Goal: Communication & Community: Answer question/provide support

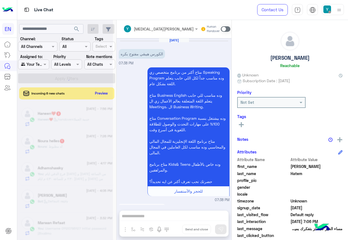
scroll to position [55, 0]
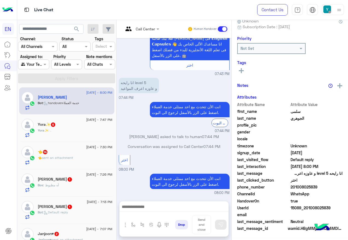
scroll to position [55, 0]
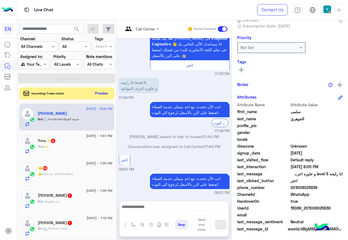
click at [291, 186] on span "201008025839" at bounding box center [317, 188] width 52 height 6
drag, startPoint x: 292, startPoint y: 187, endPoint x: 325, endPoint y: 187, distance: 33.7
click at [325, 187] on span "201008025839" at bounding box center [317, 188] width 52 height 6
copy span "01008025839"
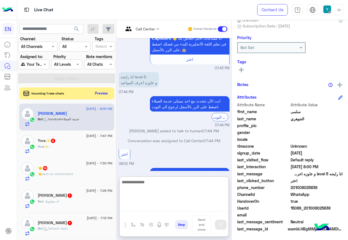
click at [171, 207] on textarea at bounding box center [174, 195] width 109 height 33
paste textarea "**********"
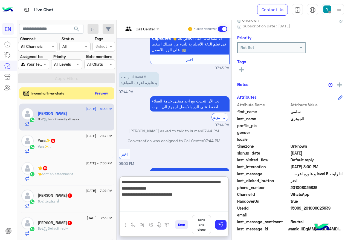
click at [159, 196] on textarea "**********" at bounding box center [174, 195] width 109 height 33
type textarea "**********"
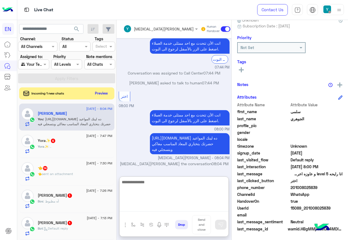
scroll to position [783, 0]
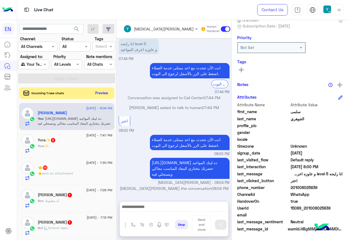
click at [110, 96] on button "Preview" at bounding box center [101, 92] width 17 height 7
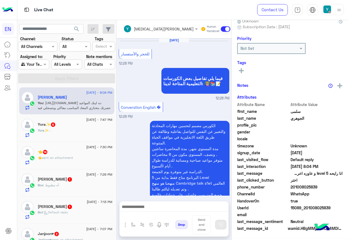
scroll to position [604, 0]
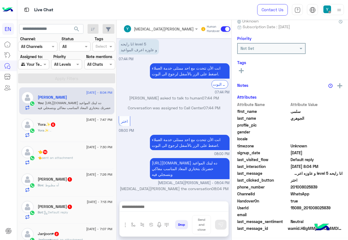
click at [85, 127] on div "Yora✨ 6" at bounding box center [75, 125] width 75 height 6
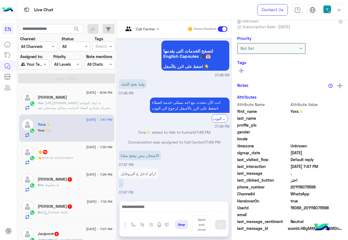
scroll to position [55, 0]
drag, startPoint x: 309, startPoint y: 186, endPoint x: 338, endPoint y: 186, distance: 29.0
click at [338, 186] on span "201118075598" at bounding box center [317, 188] width 52 height 6
copy span "01118075598"
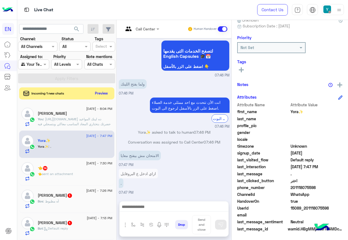
click at [228, 29] on span at bounding box center [223, 28] width 10 height 5
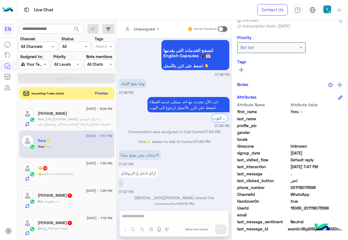
click at [246, 68] on button at bounding box center [241, 69] width 8 height 7
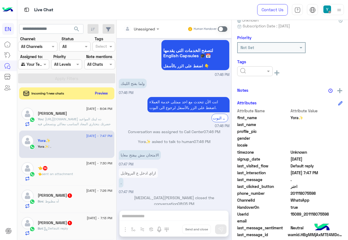
click at [273, 75] on div at bounding box center [255, 71] width 36 height 10
click at [271, 88] on div "Solved" at bounding box center [255, 84] width 36 height 10
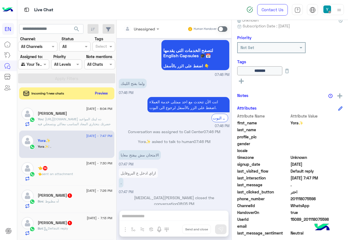
click at [72, 165] on div "[DATE] - 7:30 PM" at bounding box center [75, 164] width 75 height 4
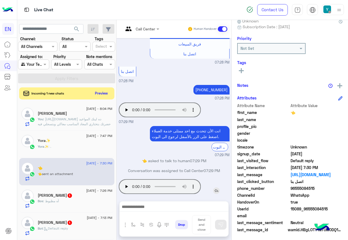
scroll to position [55, 0]
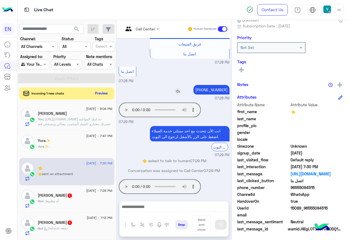
click at [220, 85] on p "[PHONE_NUMBER]" at bounding box center [212, 90] width 36 height 10
copy app-msgs-text
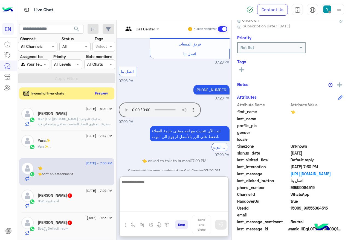
click at [190, 209] on textarea at bounding box center [174, 195] width 109 height 33
paste textarea "**********"
click at [227, 180] on textarea "**********" at bounding box center [174, 195] width 109 height 33
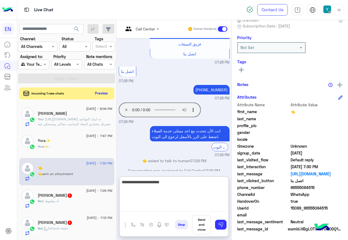
click at [227, 180] on textarea "**********" at bounding box center [174, 195] width 109 height 33
click at [228, 182] on textarea "**********" at bounding box center [174, 195] width 109 height 33
click at [202, 182] on textarea "**********" at bounding box center [174, 195] width 109 height 33
type textarea "**********"
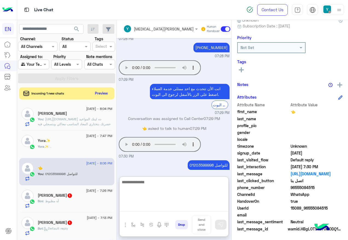
scroll to position [701, 0]
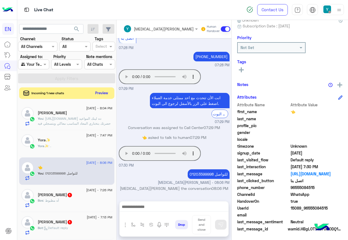
click at [110, 91] on button "Preview" at bounding box center [101, 92] width 17 height 7
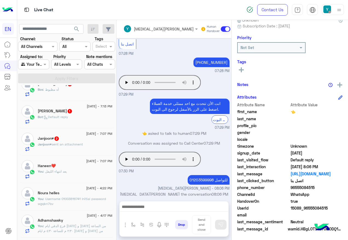
scroll to position [110, 0]
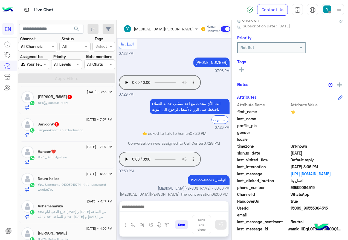
click at [74, 130] on span "sent an attachment" at bounding box center [67, 130] width 31 height 4
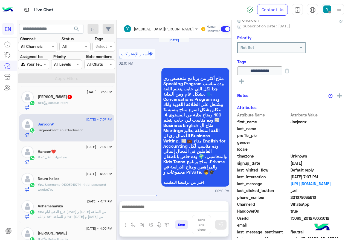
scroll to position [737, 0]
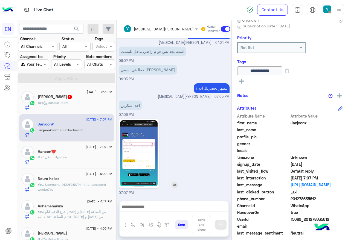
click at [156, 153] on img at bounding box center [139, 153] width 38 height 67
drag, startPoint x: 309, startPoint y: 198, endPoint x: 349, endPoint y: 198, distance: 40.5
click at [348, 198] on html "EN Live Chat Contact Us Help Center عربي English search Channel: Channel All Ch…" at bounding box center [174, 120] width 348 height 240
drag, startPoint x: 349, startPoint y: 198, endPoint x: 327, endPoint y: 197, distance: 21.9
click at [327, 197] on span "201278635612" at bounding box center [317, 199] width 52 height 6
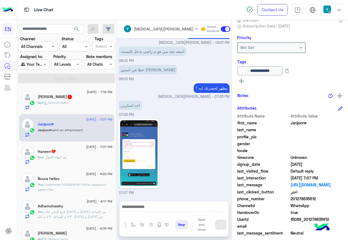
click at [324, 197] on span "201278635612" at bounding box center [317, 199] width 52 height 6
copy span "201278635612"
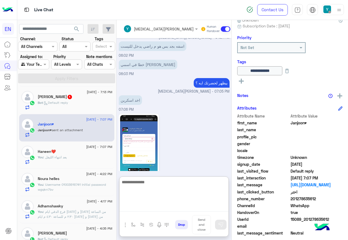
click at [166, 204] on textarea at bounding box center [174, 195] width 109 height 33
paste textarea "**********"
type textarea "**********"
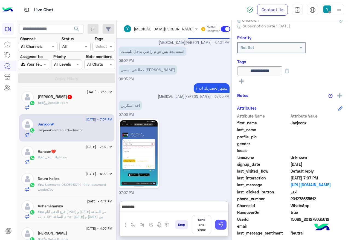
click at [224, 224] on img at bounding box center [220, 224] width 5 height 5
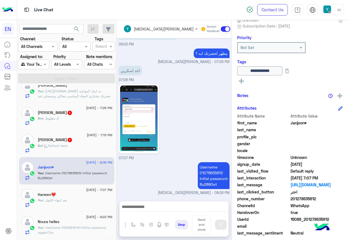
scroll to position [55, 0]
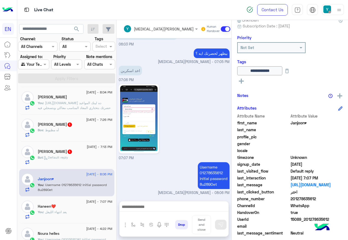
click at [67, 153] on span "1" at bounding box center [69, 151] width 5 height 5
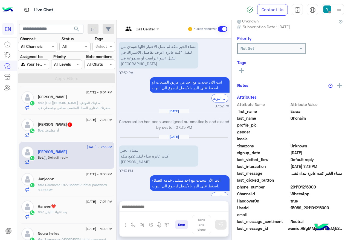
scroll to position [55, 0]
drag, startPoint x: 310, startPoint y: 187, endPoint x: 331, endPoint y: 187, distance: 21.1
click at [331, 187] on span "201101216000" at bounding box center [317, 188] width 52 height 6
copy span "01101216000"
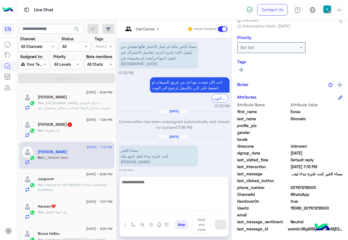
click at [176, 203] on textarea at bounding box center [174, 195] width 109 height 33
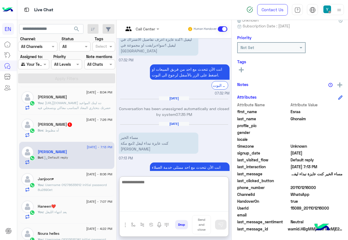
scroll to position [437, 0]
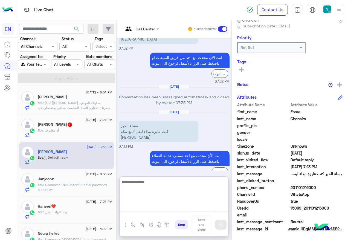
click at [169, 189] on textarea at bounding box center [174, 195] width 109 height 33
type textarea "**********"
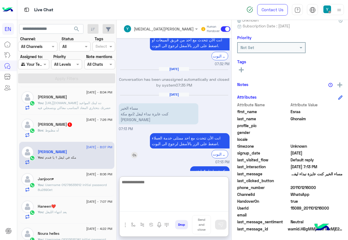
scroll to position [464, 0]
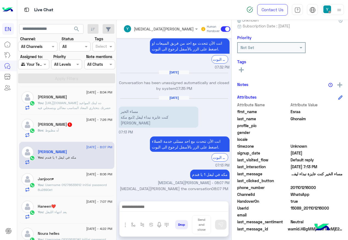
click at [69, 124] on div "Bos Bos 1" at bounding box center [75, 125] width 75 height 6
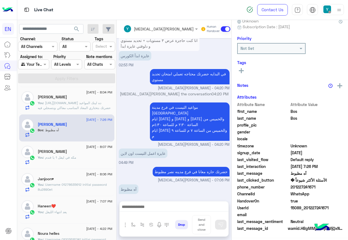
scroll to position [55, 0]
click at [174, 203] on div at bounding box center [174, 208] width 109 height 14
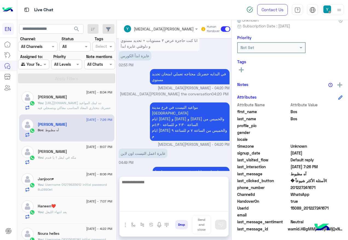
click at [173, 203] on textarea at bounding box center [174, 195] width 109 height 33
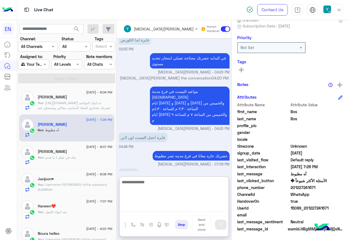
scroll to position [325, 0]
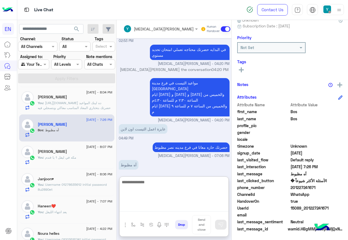
click at [192, 193] on textarea at bounding box center [174, 195] width 109 height 33
type textarea "**********"
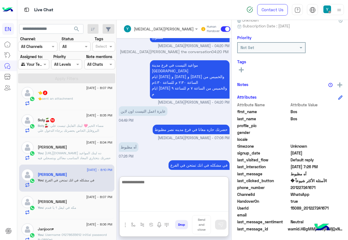
scroll to position [0, 0]
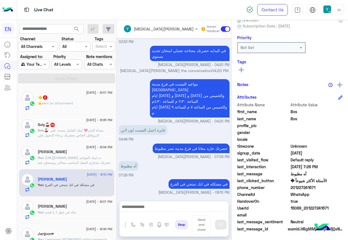
click at [101, 126] on div "Soly🍒 10" at bounding box center [75, 125] width 75 height 6
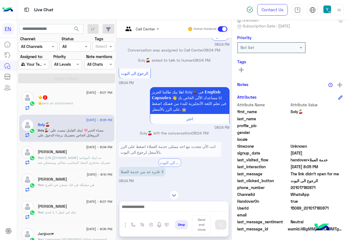
scroll to position [749, 0]
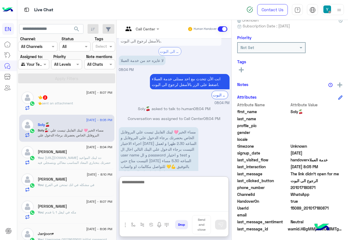
click at [205, 205] on textarea at bounding box center [174, 195] width 109 height 33
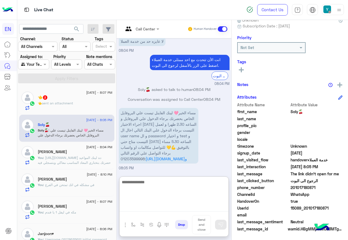
scroll to position [773, 0]
click at [193, 187] on textarea at bounding box center [174, 195] width 109 height 33
type textarea "**********"
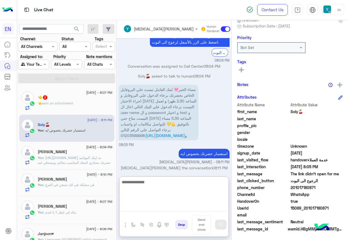
scroll to position [801, 0]
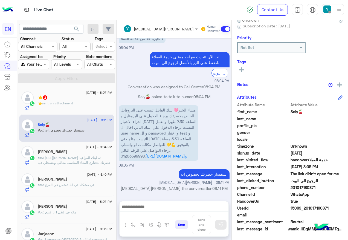
click at [92, 106] on div "👈 sent an attachment" at bounding box center [75, 106] width 75 height 10
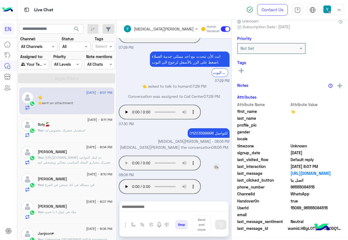
scroll to position [55, 0]
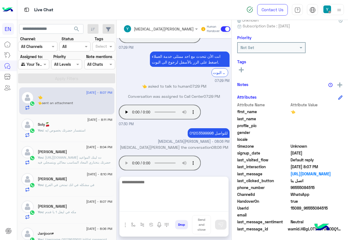
click at [205, 211] on textarea at bounding box center [174, 195] width 109 height 33
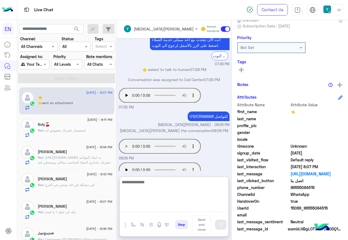
scroll to position [661, 0]
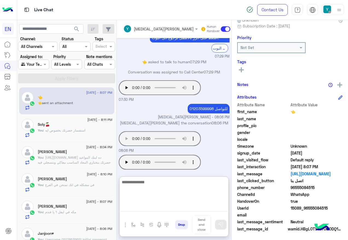
click at [177, 188] on textarea at bounding box center [174, 195] width 109 height 33
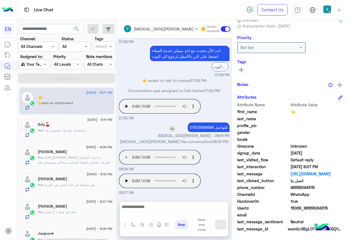
click at [221, 122] on p "للتواصل 01203599998" at bounding box center [209, 127] width 42 height 10
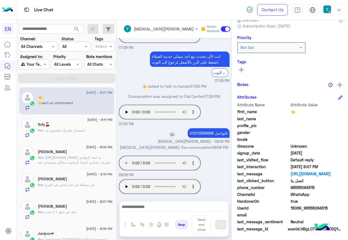
click at [221, 105] on div "Your browser does not support the audio tag." at bounding box center [175, 112] width 113 height 15
drag, startPoint x: 221, startPoint y: 104, endPoint x: 220, endPoint y: 128, distance: 24.7
click at [220, 128] on p "للتواصل 01203599998" at bounding box center [209, 133] width 42 height 10
click at [176, 131] on img at bounding box center [172, 134] width 7 height 7
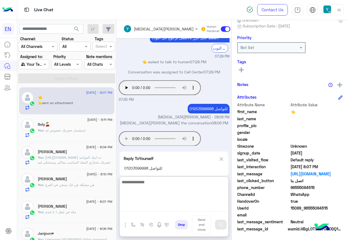
click at [188, 209] on textarea at bounding box center [174, 195] width 109 height 33
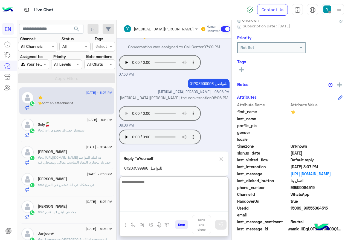
click at [185, 186] on textarea at bounding box center [174, 195] width 109 height 33
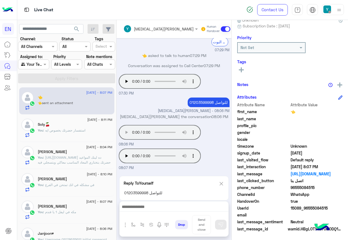
scroll to position [662, 0]
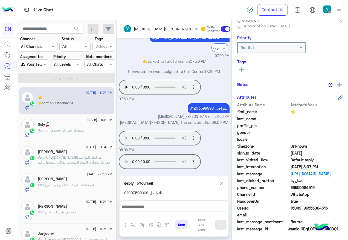
drag, startPoint x: 237, startPoint y: 183, endPoint x: 234, endPoint y: 184, distance: 3.5
click at [225, 183] on img at bounding box center [222, 183] width 6 height 7
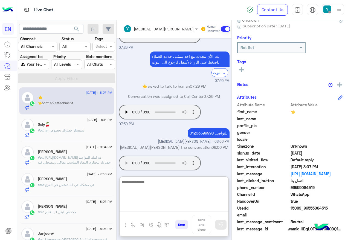
click at [183, 203] on textarea at bounding box center [174, 195] width 109 height 33
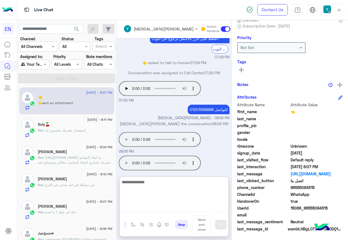
scroll to position [662, 0]
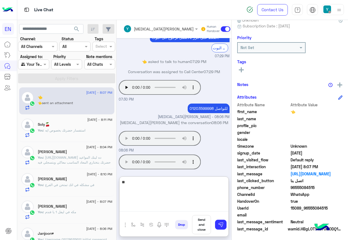
type textarea "*"
type textarea "**********"
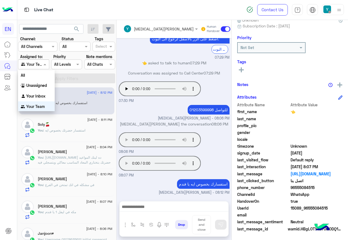
click at [40, 64] on div at bounding box center [33, 64] width 30 height 6
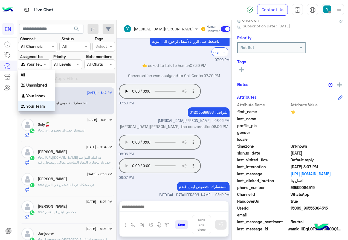
scroll to position [654, 0]
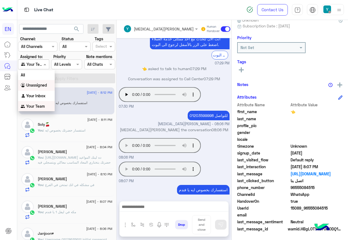
click at [40, 83] on b "Unassigned" at bounding box center [36, 85] width 21 height 5
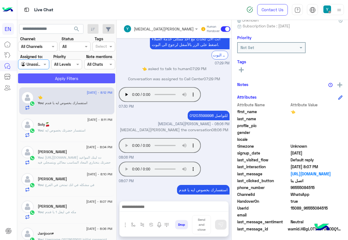
click at [42, 82] on button "Apply Filters" at bounding box center [66, 78] width 97 height 10
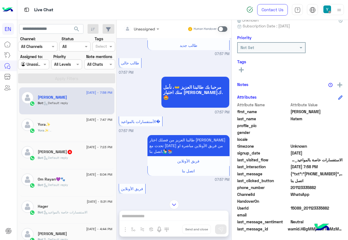
scroll to position [283, 0]
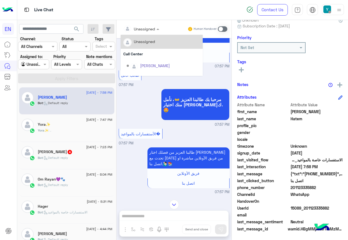
click at [143, 28] on input "text" at bounding box center [135, 29] width 22 height 6
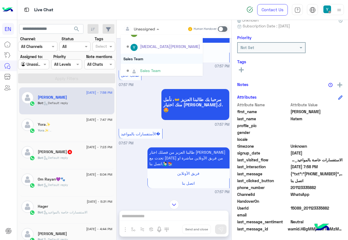
scroll to position [91, 0]
click at [157, 61] on div "Sales Team" at bounding box center [162, 57] width 82 height 10
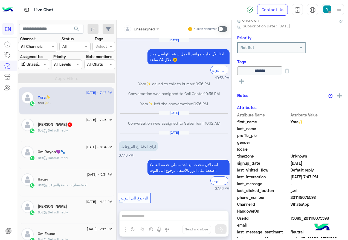
scroll to position [245, 0]
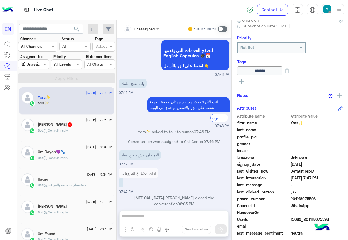
click at [64, 130] on span ": Default reply" at bounding box center [55, 130] width 25 height 4
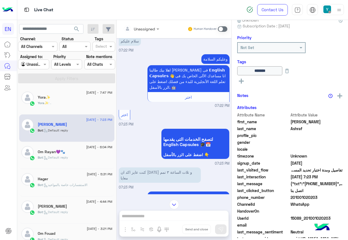
scroll to position [372, 0]
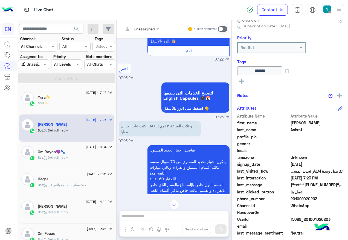
click at [294, 199] on span "201001020203" at bounding box center [317, 199] width 52 height 6
copy span "201001020203"
drag, startPoint x: 50, startPoint y: 63, endPoint x: 45, endPoint y: 63, distance: 4.7
click at [49, 63] on div "Assigned to: Agent Filter Unassigned" at bounding box center [33, 62] width 33 height 16
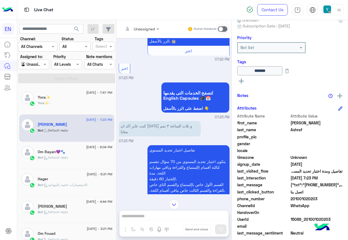
drag, startPoint x: 45, startPoint y: 63, endPoint x: 45, endPoint y: 68, distance: 4.7
click at [44, 63] on span at bounding box center [45, 64] width 7 height 6
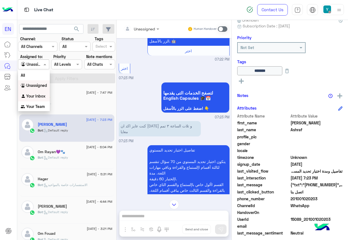
click at [47, 94] on div "Your Inbox" at bounding box center [34, 96] width 32 height 11
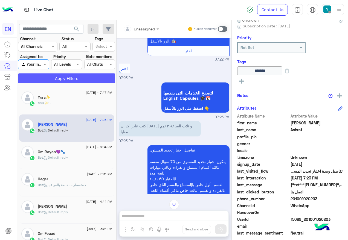
drag, startPoint x: 45, startPoint y: 88, endPoint x: 44, endPoint y: 83, distance: 4.9
click at [45, 87] on div "[DATE] - 7:47 PM Yora✨ Yora✨ : . [DATE] - 7:23 PM [PERSON_NAME] : Default reply…" at bounding box center [66, 163] width 99 height 157
click at [44, 83] on button "Apply Filters" at bounding box center [66, 78] width 97 height 10
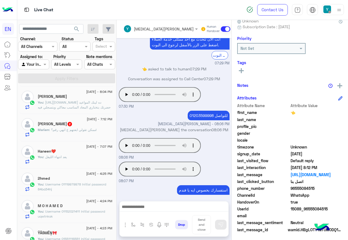
scroll to position [55, 0]
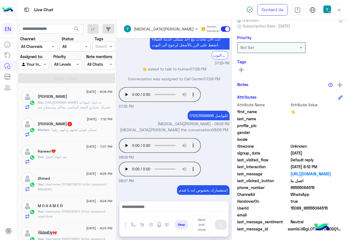
click at [58, 120] on div "[DATE] - 7:12 PM" at bounding box center [75, 120] width 75 height 4
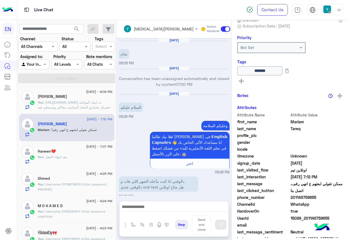
scroll to position [270, 0]
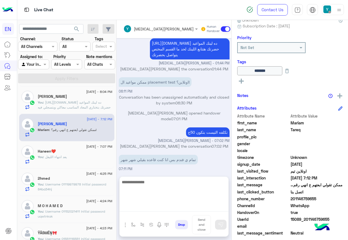
click at [200, 205] on textarea at bounding box center [174, 195] width 109 height 33
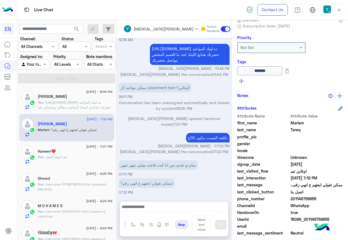
click at [188, 223] on button "Drop" at bounding box center [181, 224] width 13 height 9
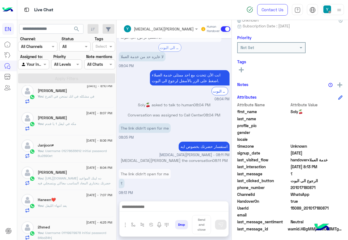
scroll to position [55, 0]
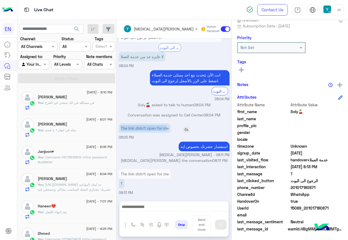
drag, startPoint x: 138, startPoint y: 127, endPoint x: 185, endPoint y: 130, distance: 47.5
click at [171, 130] on p "The link didn't open for me" at bounding box center [145, 128] width 52 height 10
copy p "The link didn't open for m"
click at [319, 186] on span "201017180871" at bounding box center [317, 188] width 52 height 6
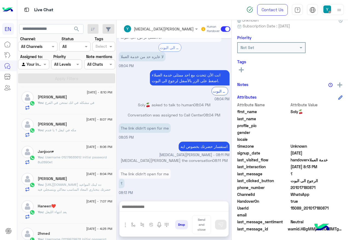
copy span "201017180871"
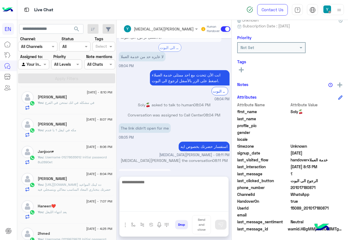
click at [162, 206] on textarea at bounding box center [174, 195] width 109 height 33
paste textarea "**********"
type textarea "**********"
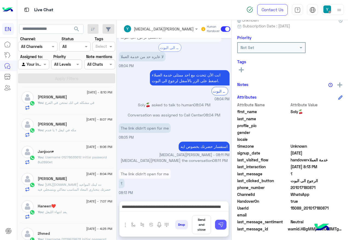
click at [224, 222] on img at bounding box center [220, 224] width 5 height 5
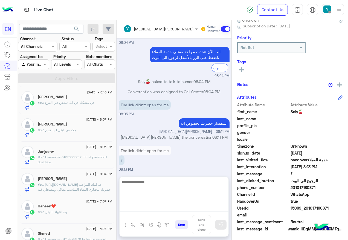
click at [176, 208] on textarea at bounding box center [174, 195] width 109 height 33
paste textarea "**********"
type textarea "**********"
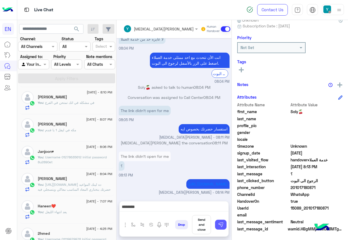
click at [227, 220] on button at bounding box center [221, 225] width 12 height 10
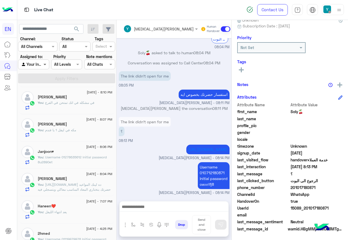
click at [48, 66] on span at bounding box center [45, 64] width 7 height 6
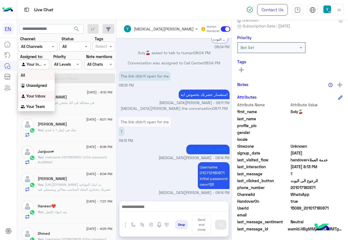
click at [45, 74] on div "All" at bounding box center [36, 75] width 37 height 10
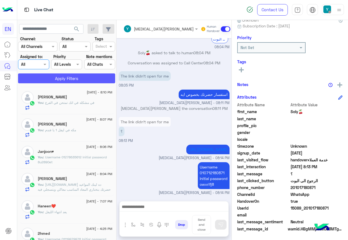
click at [45, 74] on button "Apply Filters" at bounding box center [66, 78] width 97 height 10
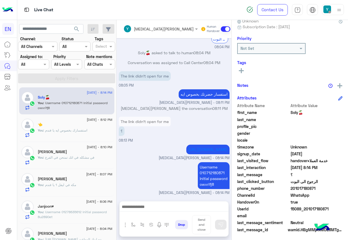
scroll to position [55, 0]
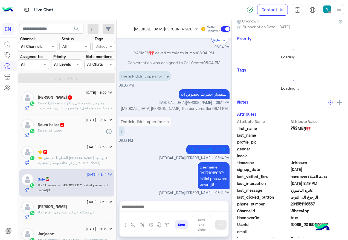
scroll to position [55, 0]
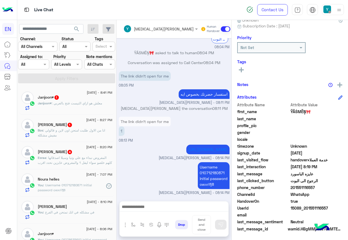
click at [80, 157] on span ": المفروض نبداء مع علي وتيا وسيلا اصدقائها كلهم خلصو سواء ليفل 1 والمفروض عايزي…" at bounding box center [75, 163] width 74 height 14
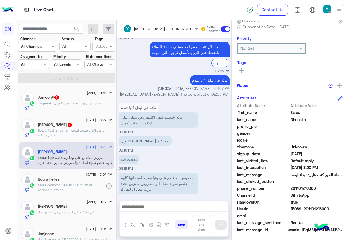
scroll to position [55, 0]
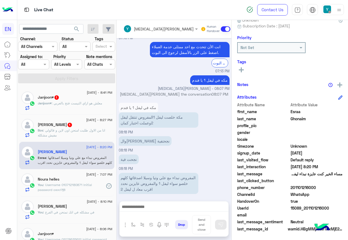
click at [311, 186] on span "201101216000" at bounding box center [317, 188] width 52 height 6
copy span "201101216000"
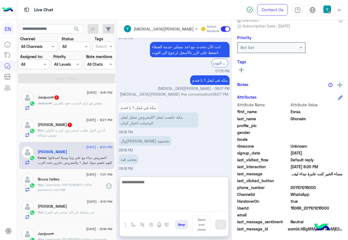
drag, startPoint x: 163, startPoint y: 207, endPoint x: 188, endPoint y: 160, distance: 52.9
click at [163, 208] on textarea at bounding box center [174, 195] width 109 height 33
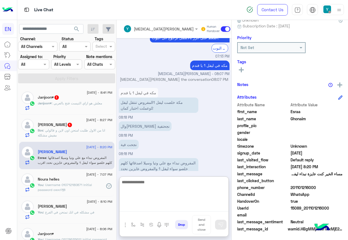
scroll to position [320, 0]
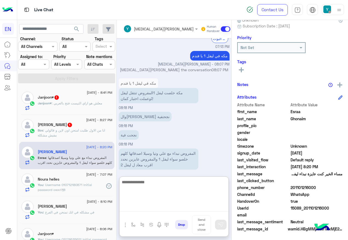
click at [180, 191] on textarea at bounding box center [174, 195] width 109 height 33
type textarea "**********"
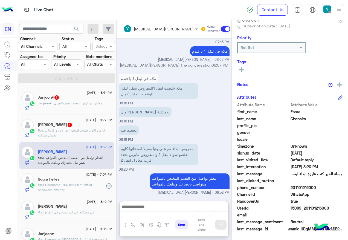
click at [67, 131] on span ": انا من الاول طلبت امتحن اون لاين و قالولي مفيش مشكلة" at bounding box center [71, 132] width 67 height 9
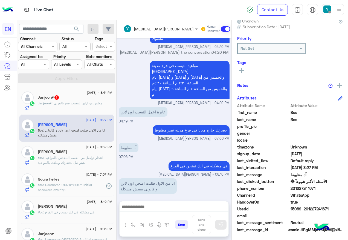
scroll to position [55, 0]
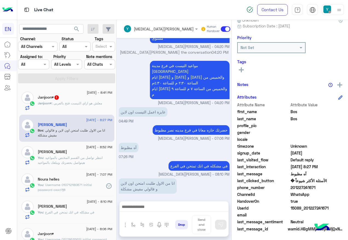
click at [310, 187] on span "201227241671" at bounding box center [317, 188] width 52 height 6
copy span "201227241671"
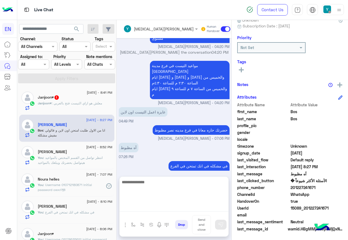
click at [191, 207] on textarea at bounding box center [174, 195] width 109 height 33
paste textarea "**********"
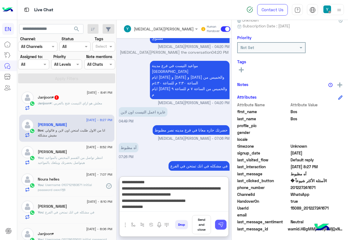
type textarea "**********"
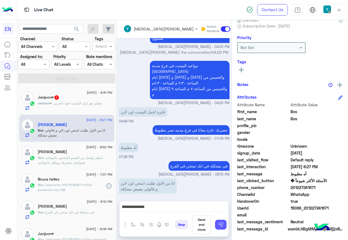
click at [227, 220] on button at bounding box center [221, 225] width 12 height 10
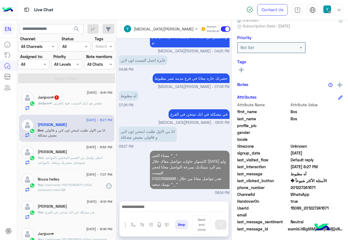
scroll to position [368, 0]
